Goal: Task Accomplishment & Management: Use online tool/utility

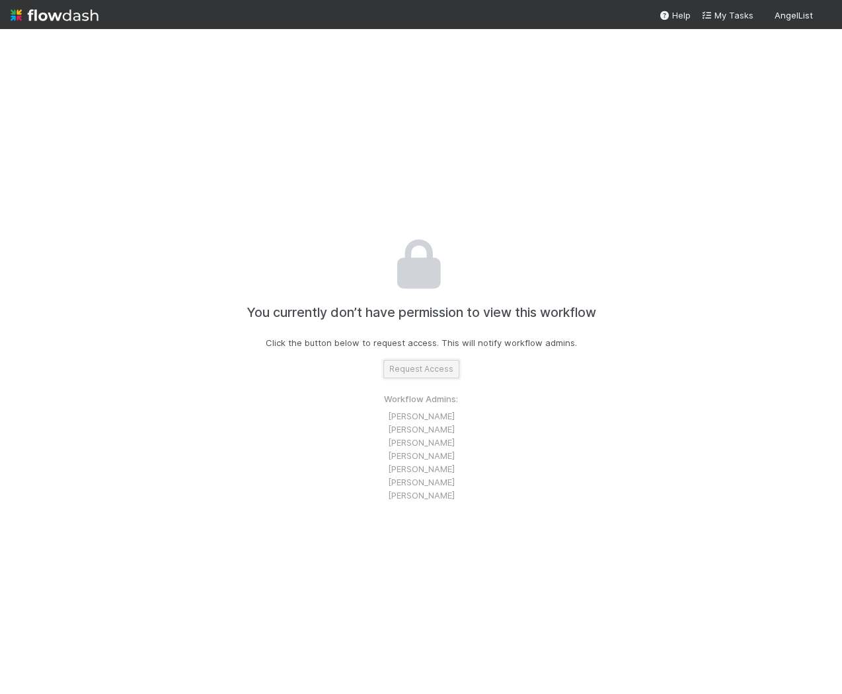
click at [423, 377] on button "Request Access" at bounding box center [421, 369] width 76 height 18
